Goal: Task Accomplishment & Management: Complete application form

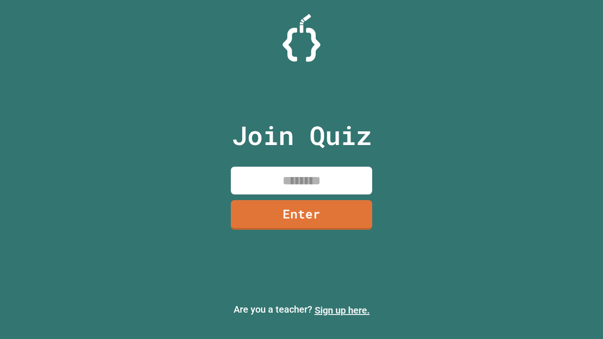
click at [342, 310] on link "Sign up here." at bounding box center [342, 310] width 55 height 11
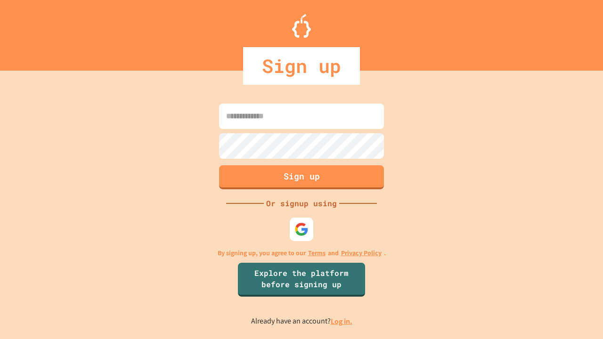
click at [342, 321] on link "Log in." at bounding box center [342, 322] width 22 height 10
